Goal: Information Seeking & Learning: Learn about a topic

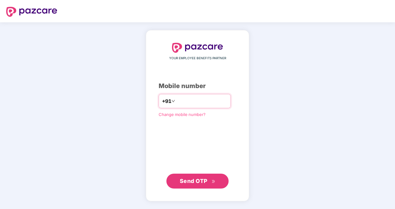
click at [186, 103] on input "number" at bounding box center [201, 101] width 51 height 10
click at [176, 103] on input "**********" at bounding box center [201, 101] width 51 height 10
type input "**********"
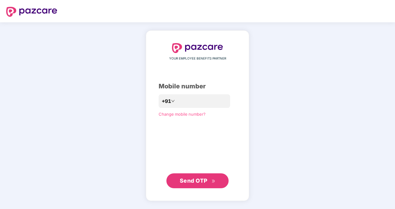
click at [190, 179] on span "Send OTP" at bounding box center [194, 181] width 28 height 7
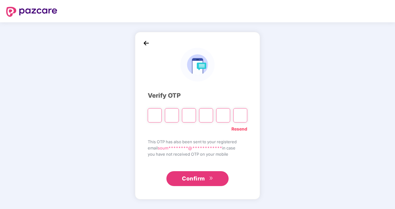
type input "*"
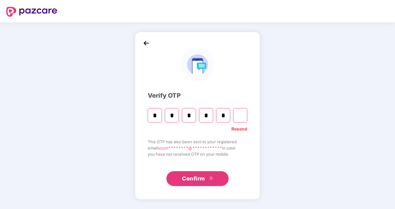
type input "*"
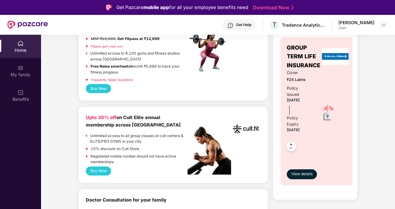
scroll to position [53, 0]
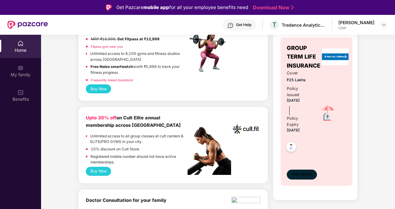
click at [310, 172] on span "View details" at bounding box center [301, 175] width 21 height 6
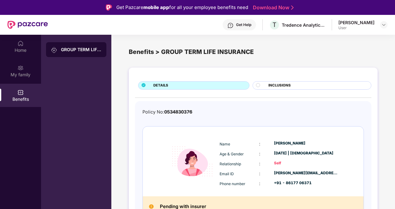
scroll to position [8, 0]
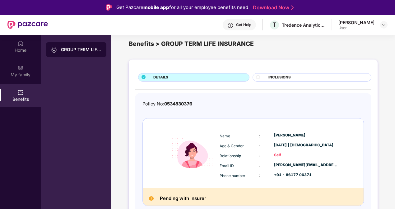
click at [178, 97] on div "Policy No: 0534830376 Name : [PERSON_NAME] Age & Gender : [DATE] | [DEMOGRAPHIC…" at bounding box center [253, 161] width 236 height 136
click at [270, 75] on span "INCLUSIONS" at bounding box center [279, 78] width 22 height 6
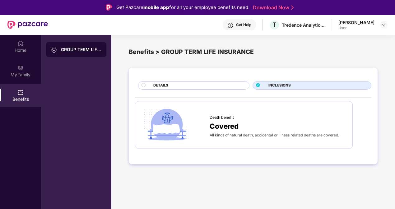
scroll to position [0, 0]
click at [203, 82] on div "DETAILS" at bounding box center [193, 85] width 111 height 8
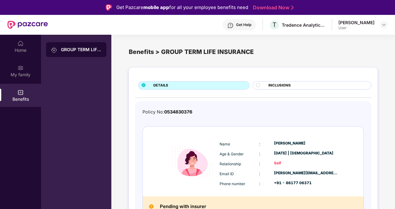
scroll to position [8, 0]
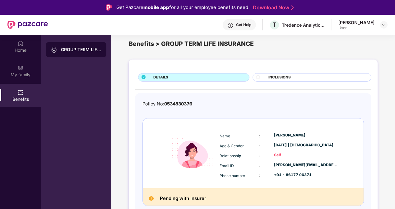
click at [172, 198] on h2 "Pending with insurer" at bounding box center [183, 199] width 46 height 8
click at [19, 73] on div "My family" at bounding box center [20, 75] width 41 height 6
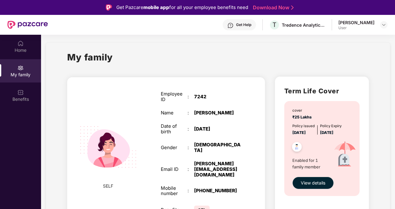
scroll to position [35, 0]
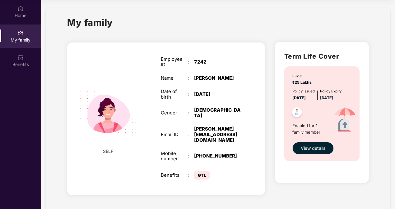
click at [306, 147] on span "View details" at bounding box center [313, 148] width 25 height 7
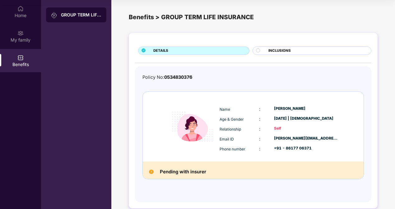
scroll to position [8, 0]
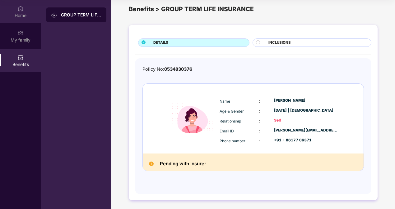
click at [26, 20] on div "Home" at bounding box center [20, 11] width 41 height 23
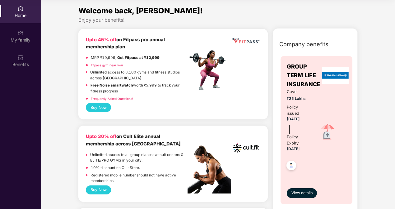
scroll to position [40, 0]
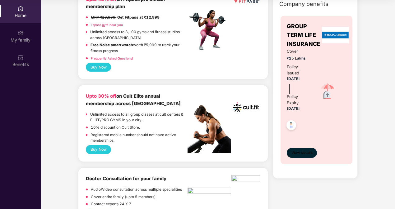
click at [301, 153] on span "View details" at bounding box center [301, 153] width 21 height 6
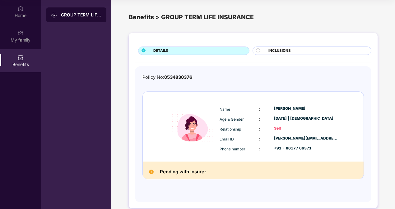
scroll to position [8, 0]
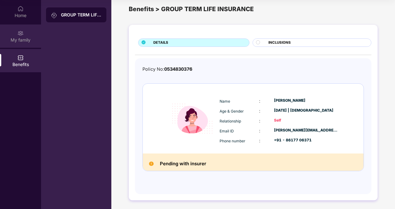
click at [11, 44] on div "My family" at bounding box center [20, 36] width 41 height 23
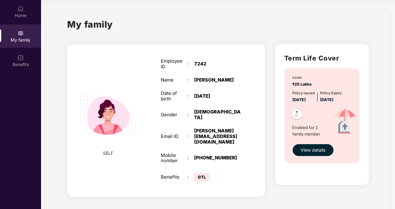
scroll to position [2, 0]
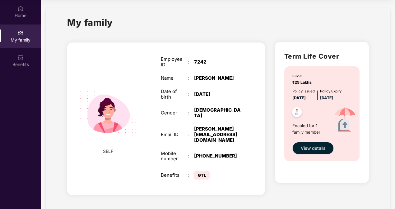
click at [320, 149] on span "View details" at bounding box center [313, 148] width 25 height 7
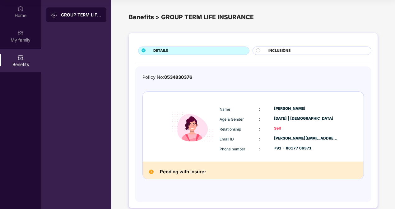
scroll to position [8, 0]
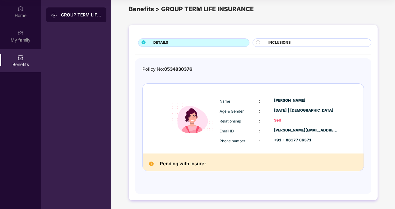
click at [276, 43] on span "INCLUSIONS" at bounding box center [279, 43] width 22 height 6
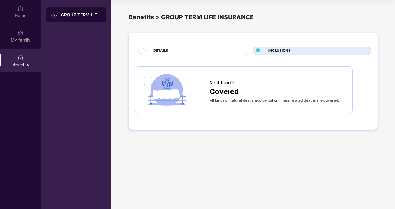
scroll to position [0, 0]
click at [204, 47] on div "DETAILS" at bounding box center [193, 51] width 111 height 8
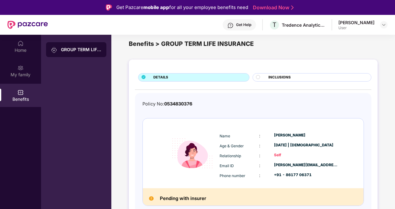
scroll to position [35, 0]
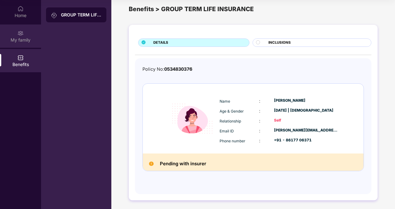
click at [14, 40] on div "My family" at bounding box center [20, 40] width 41 height 6
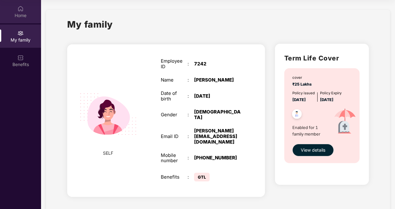
click at [14, 17] on div "Home" at bounding box center [20, 15] width 41 height 6
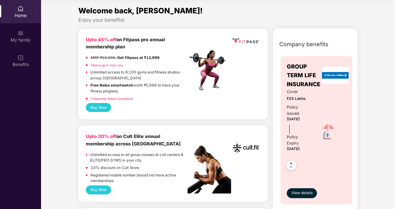
scroll to position [31, 0]
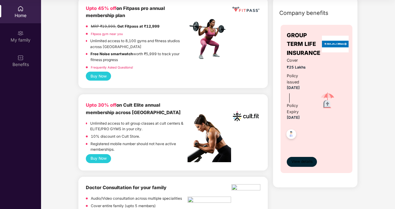
click at [298, 162] on span "View details" at bounding box center [301, 162] width 21 height 6
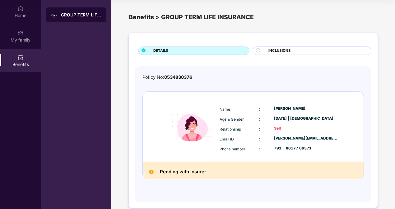
scroll to position [8, 0]
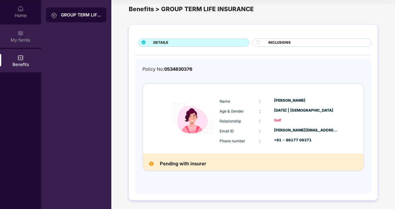
click at [21, 37] on div "My family" at bounding box center [20, 40] width 41 height 6
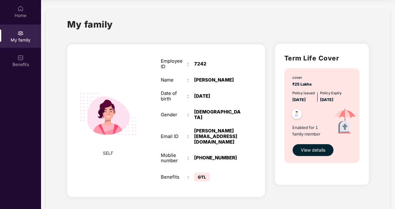
scroll to position [2, 0]
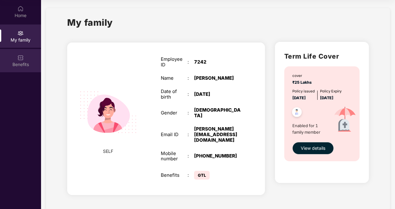
click at [7, 68] on div "Benefits" at bounding box center [20, 60] width 41 height 23
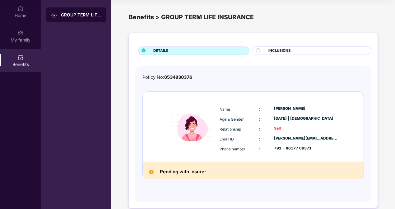
scroll to position [8, 0]
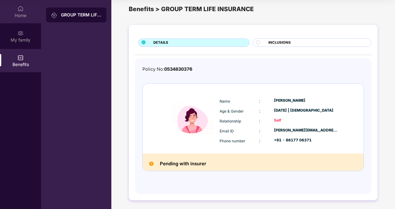
click at [8, 7] on div "Home" at bounding box center [20, 11] width 41 height 23
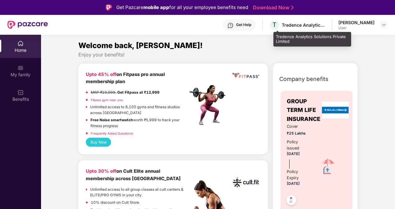
click at [291, 29] on div "T Tredence Analytics Solutions Private Limited" at bounding box center [297, 25] width 56 height 11
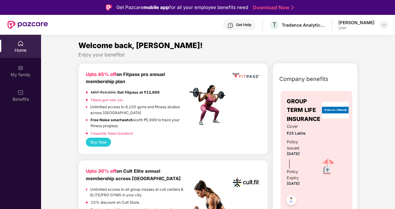
click at [383, 23] on img at bounding box center [383, 24] width 5 height 5
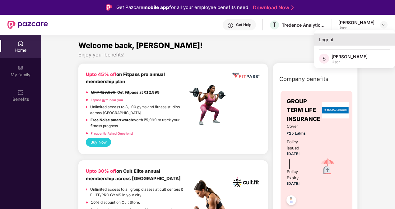
click at [331, 41] on div "Logout" at bounding box center [354, 40] width 81 height 12
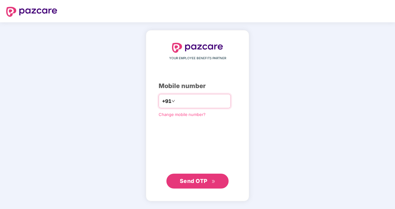
click at [205, 101] on input "number" at bounding box center [201, 101] width 51 height 10
click at [176, 104] on input "**********" at bounding box center [201, 101] width 51 height 10
type input "**********"
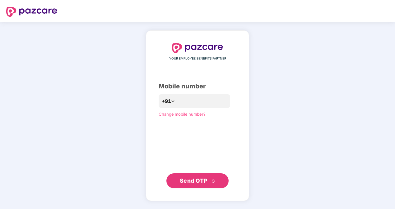
click at [194, 177] on button "Send OTP" at bounding box center [197, 181] width 62 height 15
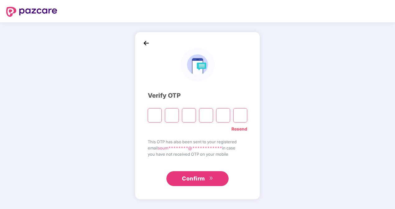
type input "*"
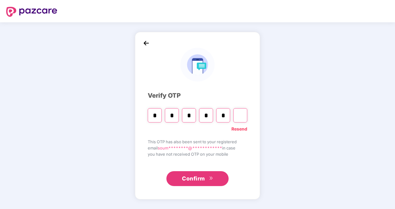
type input "*"
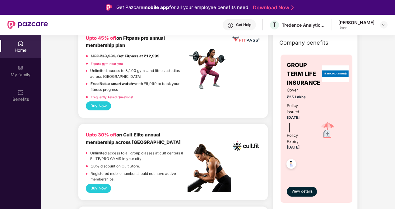
scroll to position [37, 0]
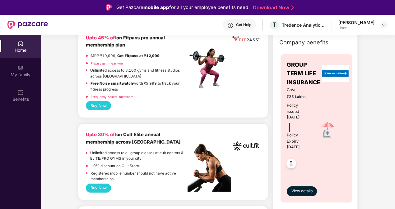
click at [289, 162] on img at bounding box center [290, 164] width 15 height 15
click at [293, 192] on span "View details" at bounding box center [301, 192] width 21 height 6
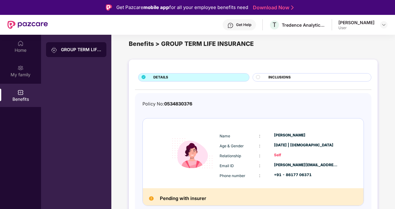
scroll to position [35, 0]
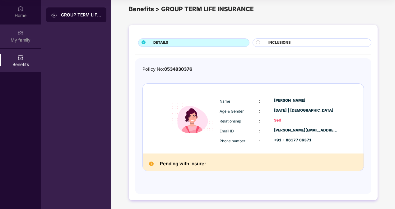
click at [2, 34] on div "My family" at bounding box center [20, 36] width 41 height 23
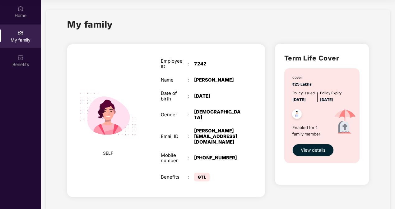
click at [297, 114] on img at bounding box center [296, 115] width 15 height 15
click at [17, 17] on div "Home" at bounding box center [20, 15] width 41 height 6
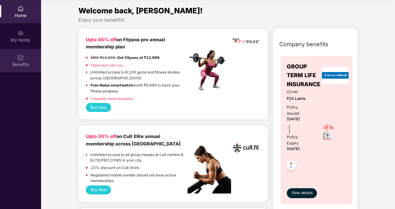
click at [19, 61] on img at bounding box center [20, 58] width 6 height 6
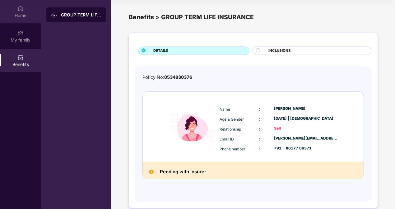
click at [24, 16] on div "Home" at bounding box center [20, 15] width 41 height 6
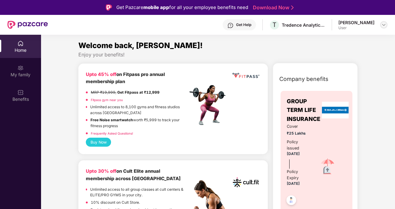
click at [381, 27] on img at bounding box center [383, 24] width 5 height 5
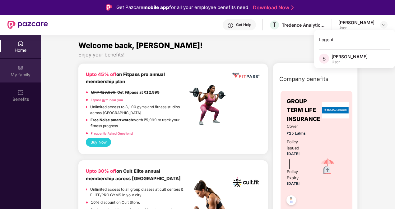
click at [13, 73] on div "My family" at bounding box center [20, 75] width 41 height 6
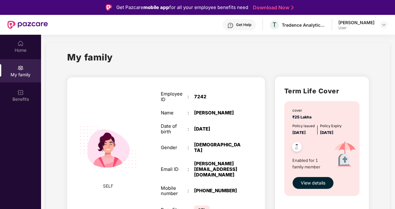
scroll to position [35, 0]
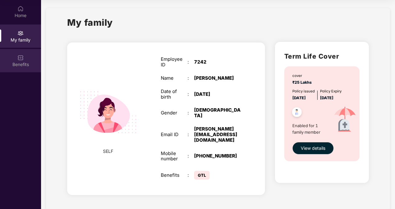
click at [18, 70] on div "Benefits" at bounding box center [20, 60] width 41 height 23
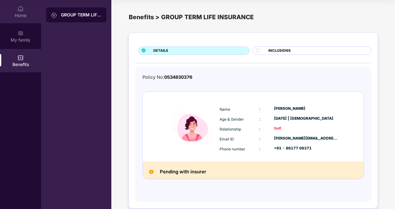
click at [26, 23] on div "Home" at bounding box center [20, 11] width 41 height 23
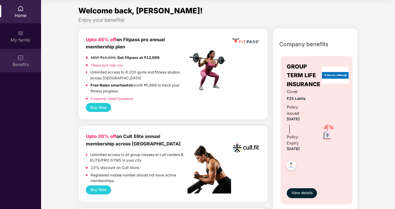
click at [12, 64] on div "Benefits" at bounding box center [20, 65] width 41 height 6
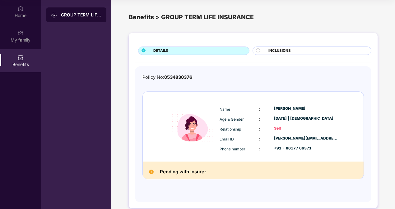
click at [280, 53] on span "INCLUSIONS" at bounding box center [279, 51] width 22 height 6
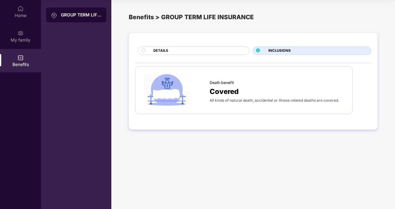
click at [200, 48] on div "DETAILS" at bounding box center [198, 51] width 96 height 7
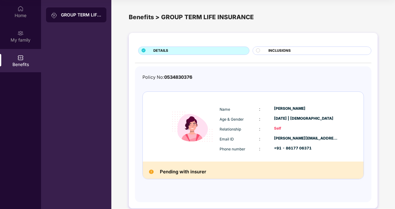
scroll to position [8, 0]
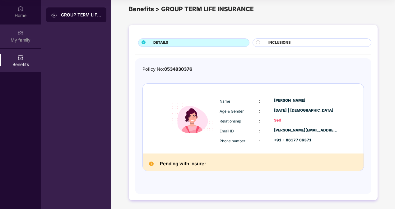
click at [25, 40] on div "My family" at bounding box center [20, 40] width 41 height 6
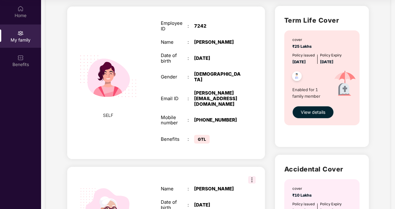
scroll to position [127, 0]
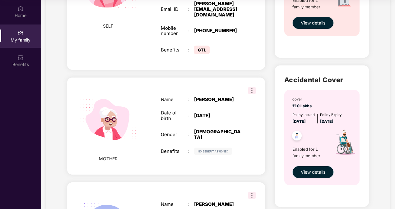
click at [310, 174] on span "View details" at bounding box center [313, 172] width 25 height 7
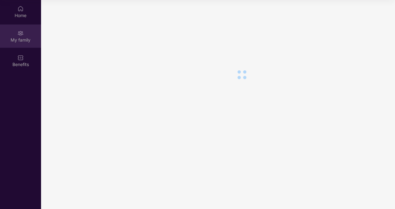
click at [19, 43] on div "My family" at bounding box center [20, 40] width 41 height 6
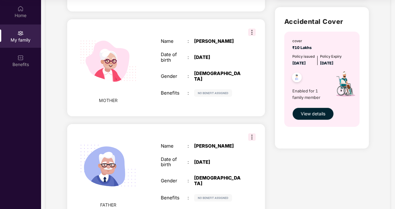
scroll to position [186, 0]
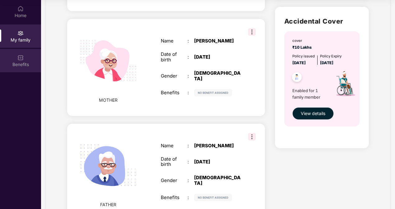
click at [22, 70] on div "Benefits" at bounding box center [20, 60] width 41 height 23
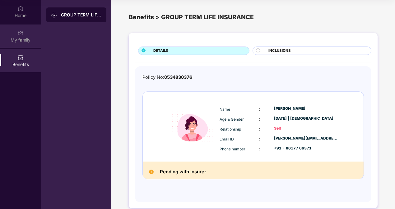
click at [15, 32] on div "My family" at bounding box center [20, 36] width 41 height 23
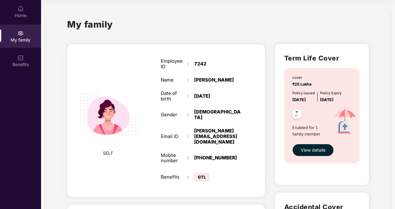
scroll to position [70, 0]
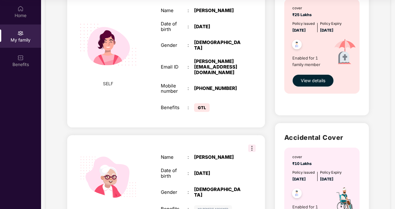
click at [253, 145] on img at bounding box center [251, 148] width 7 height 7
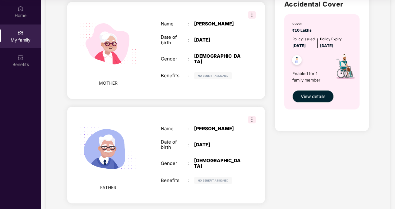
scroll to position [0, 0]
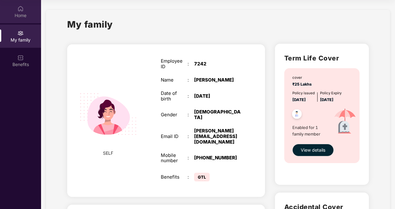
click at [22, 23] on div "Home" at bounding box center [20, 11] width 41 height 23
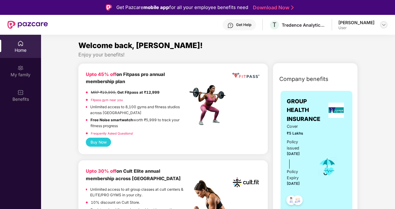
click at [382, 26] on img at bounding box center [383, 24] width 5 height 5
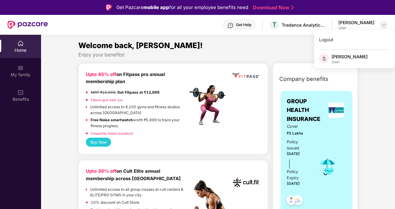
click at [382, 26] on img at bounding box center [383, 24] width 5 height 5
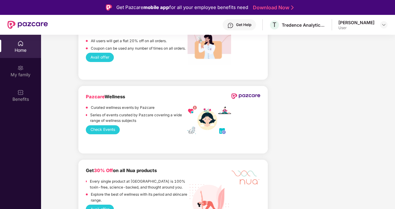
scroll to position [610, 0]
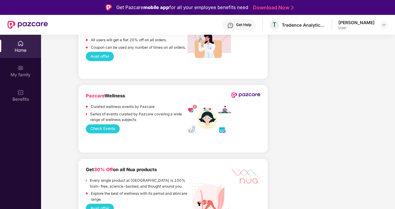
click at [112, 131] on button "Check Events" at bounding box center [103, 129] width 34 height 9
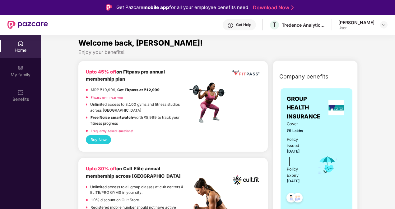
scroll to position [0, 0]
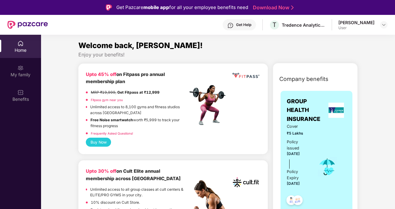
click at [258, 90] on div "Upto 45% off on Fitpass pro annual membership plan MRP ₹19,999, Get Fitpass at …" at bounding box center [173, 104] width 174 height 67
click at [21, 98] on div "Benefits" at bounding box center [20, 99] width 41 height 6
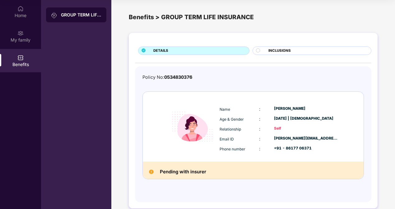
click at [288, 48] on span "INCLUSIONS" at bounding box center [279, 51] width 22 height 6
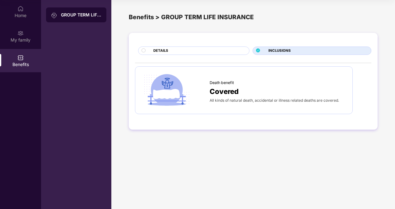
click at [195, 50] on div "DETAILS" at bounding box center [198, 51] width 96 height 7
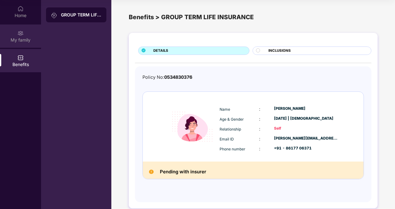
click at [21, 37] on div "My family" at bounding box center [20, 40] width 41 height 6
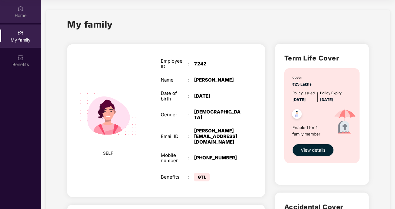
click at [22, 15] on div "Home" at bounding box center [20, 15] width 41 height 6
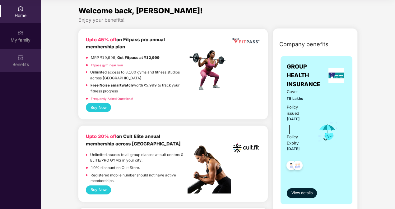
click at [17, 54] on div at bounding box center [20, 57] width 6 height 6
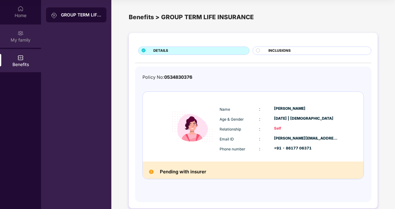
click at [32, 41] on div "My family" at bounding box center [20, 40] width 41 height 6
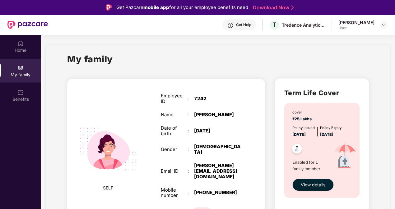
click at [29, 76] on div "My family" at bounding box center [20, 75] width 41 height 6
click at [18, 104] on div "Benefits" at bounding box center [20, 95] width 41 height 23
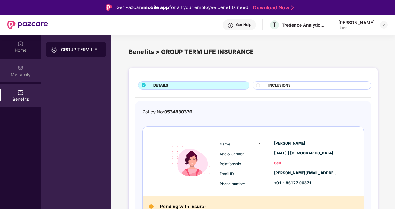
click at [24, 73] on div "My family" at bounding box center [20, 75] width 41 height 6
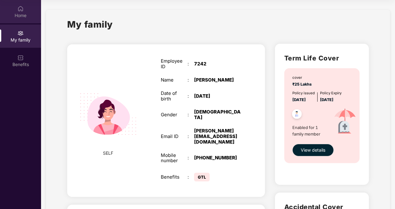
click at [13, 12] on div "Home" at bounding box center [20, 15] width 41 height 6
